Goal: Task Accomplishment & Management: Manage account settings

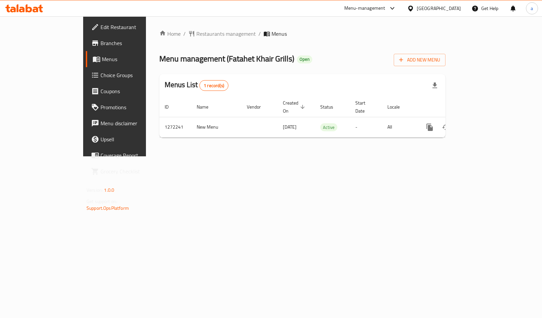
click at [86, 50] on link "Branches" at bounding box center [130, 43] width 88 height 16
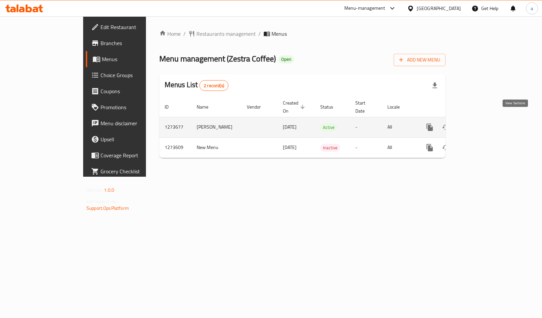
click at [481, 123] on icon "enhanced table" at bounding box center [477, 127] width 8 height 8
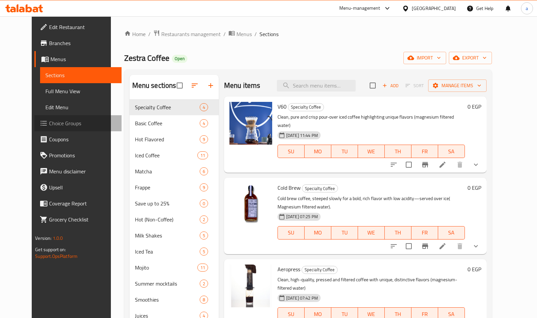
click at [49, 124] on span "Choice Groups" at bounding box center [82, 123] width 67 height 8
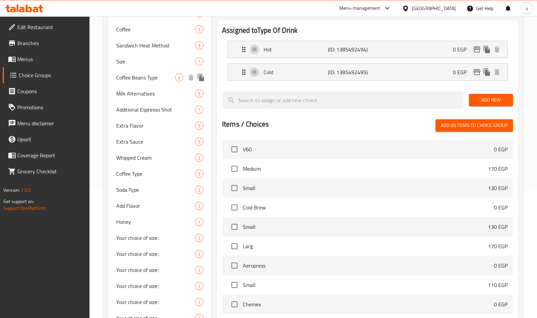
scroll to position [78, 0]
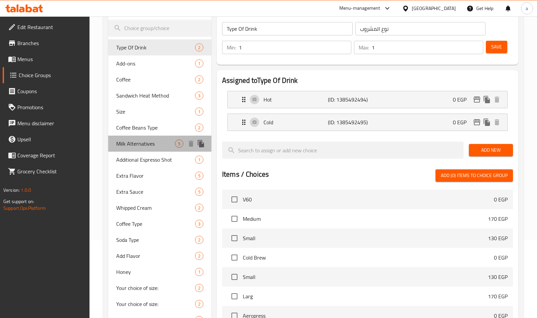
click at [135, 145] on span "Milk Alternatives" at bounding box center [145, 143] width 59 height 8
type input "Milk Alternatives"
type input "بدائل الحليب"
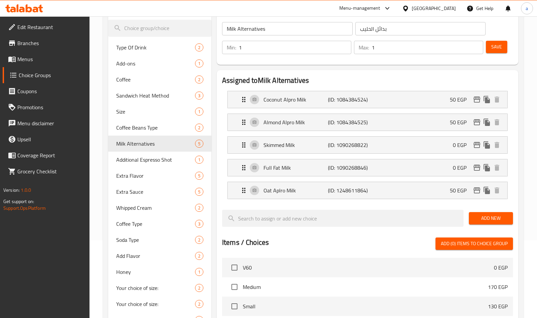
click at [346, 78] on h2 "Assigned to Milk Alternatives" at bounding box center [367, 80] width 291 height 10
click at [133, 178] on span "Extra Flavor" at bounding box center [145, 176] width 59 height 8
type input "Extra Flavor"
type input "نكهة اضافية"
type input "0"
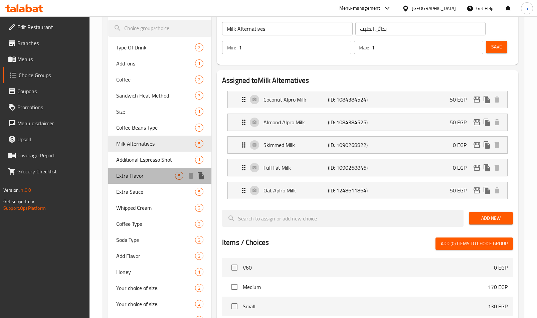
type input "4"
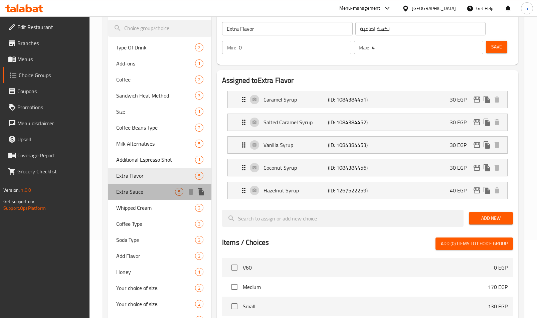
click at [139, 193] on span "Extra Sauce" at bounding box center [145, 192] width 59 height 8
type input "Extra Sauce"
type input "صوص اضافي"
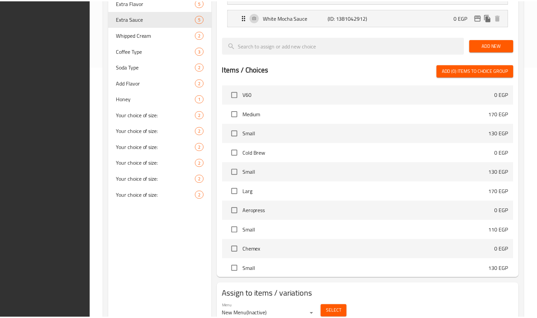
scroll to position [279, 0]
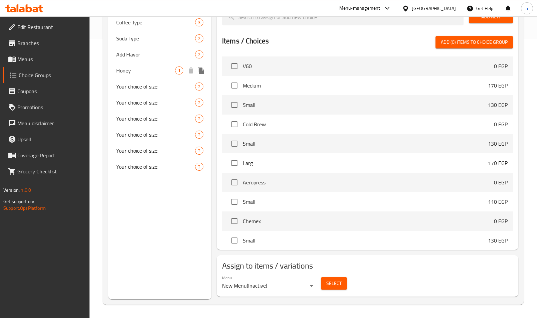
click at [140, 74] on span "Honey" at bounding box center [145, 70] width 59 height 8
type input "Honey"
type input "عسل"
type input "1"
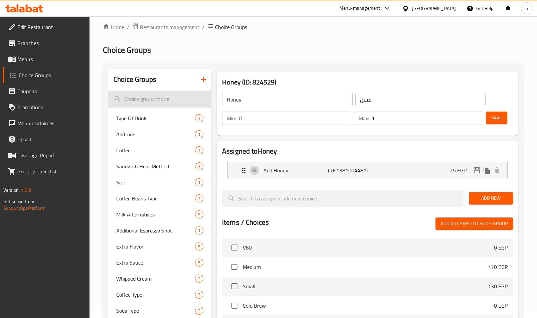
scroll to position [0, 0]
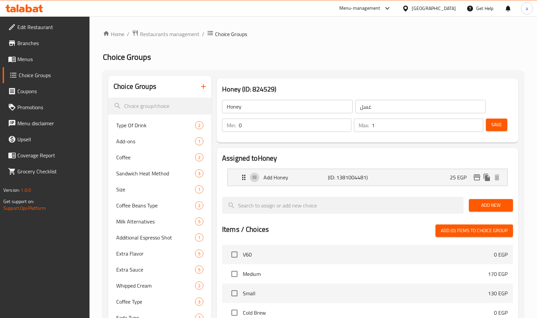
click at [50, 58] on span "Menus" at bounding box center [50, 59] width 67 height 8
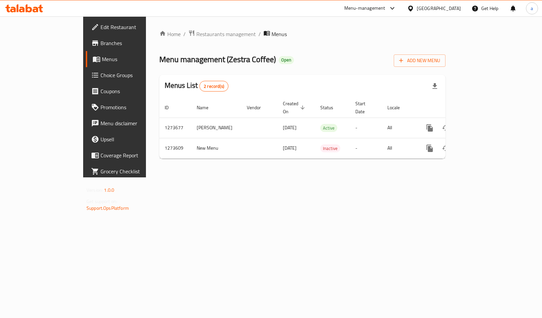
click at [146, 27] on div "Home / Restaurants management / Menus Menu management ( Zestra Coffee ) Open Ad…" at bounding box center [302, 96] width 313 height 161
click at [196, 34] on span "Restaurants management" at bounding box center [225, 34] width 59 height 8
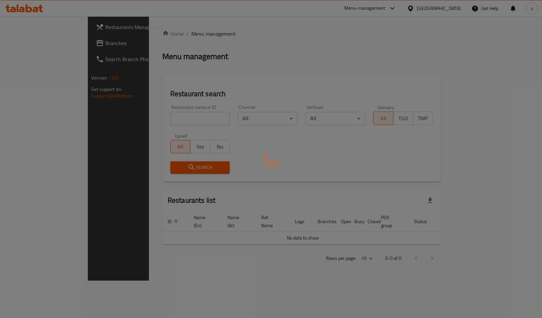
click at [53, 47] on div at bounding box center [271, 159] width 542 height 318
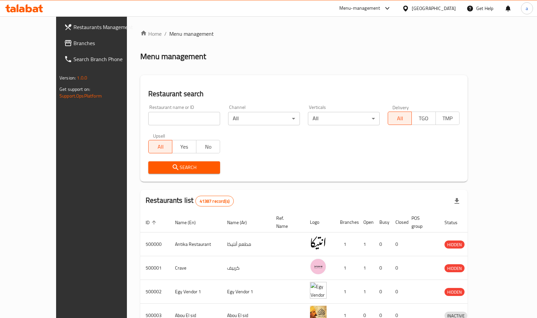
click at [73, 44] on span "Branches" at bounding box center [106, 43] width 67 height 8
